Goal: Task Accomplishment & Management: Complete application form

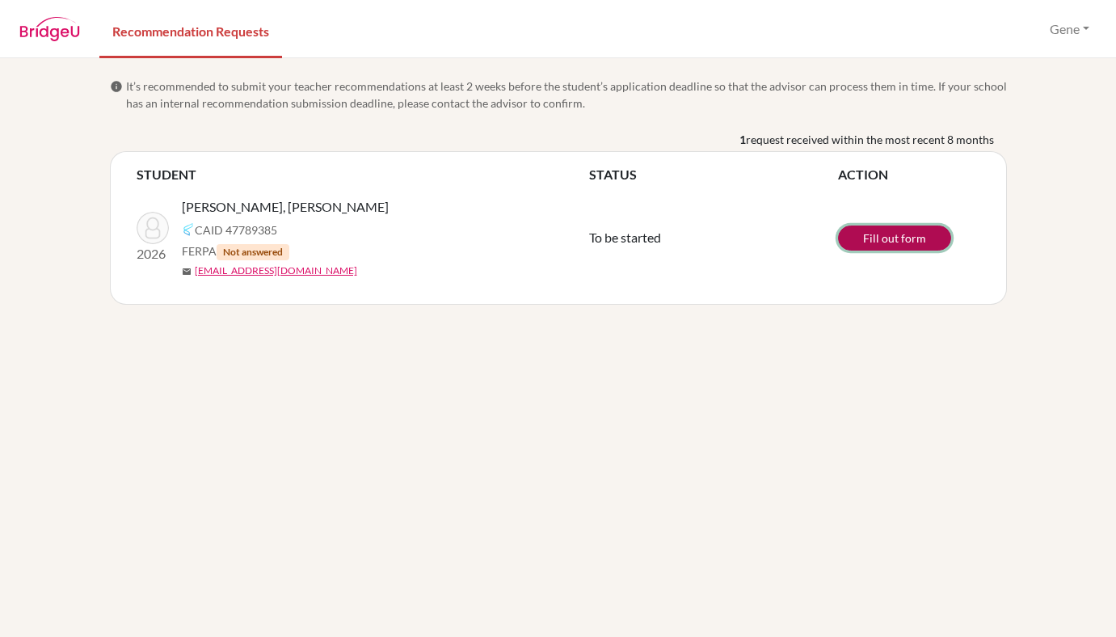
click at [881, 242] on link "Fill out form" at bounding box center [894, 237] width 113 height 25
click at [834, 39] on nav "Recommendation Requests Gene Profile Log out" at bounding box center [558, 29] width 1116 height 56
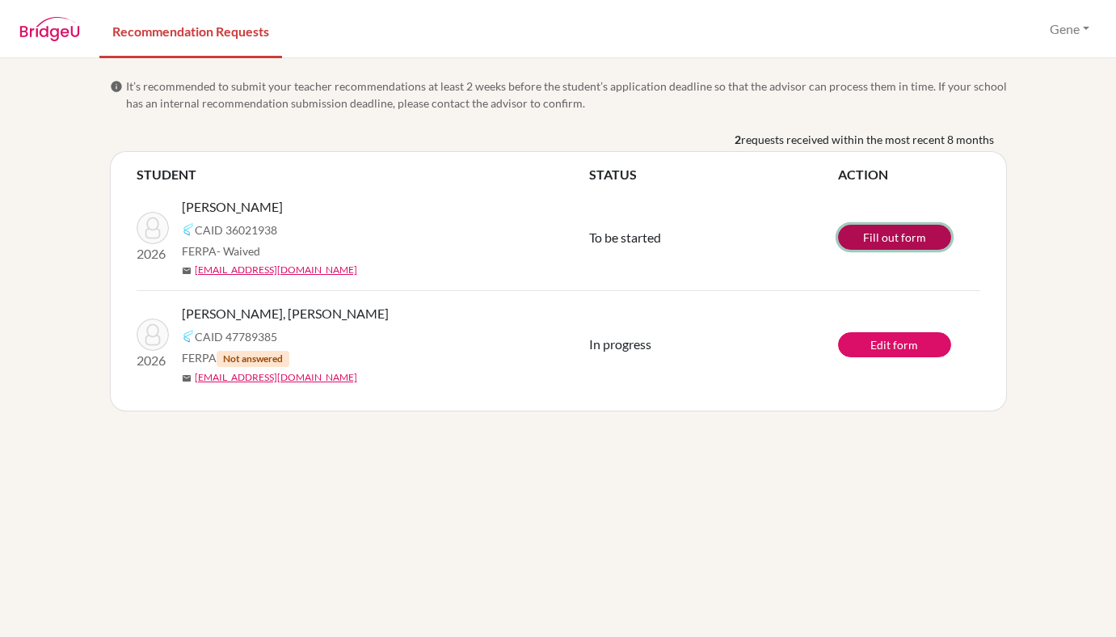
click at [864, 239] on link "Fill out form" at bounding box center [894, 237] width 113 height 25
